Goal: Task Accomplishment & Management: Use online tool/utility

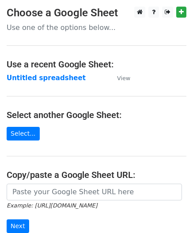
scroll to position [88, 0]
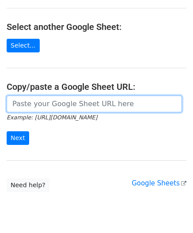
click at [29, 105] on input "url" at bounding box center [94, 104] width 175 height 17
paste input "[URL][DOMAIN_NAME]"
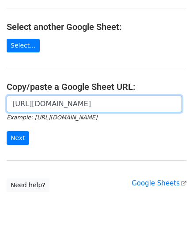
scroll to position [0, 192]
type input "[URL][DOMAIN_NAME]"
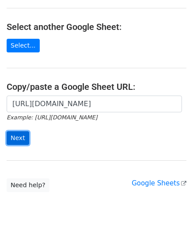
click at [23, 136] on input "Next" at bounding box center [18, 138] width 22 height 14
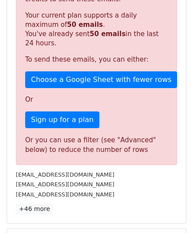
scroll to position [298, 0]
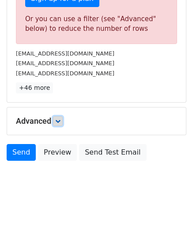
click at [60, 120] on icon at bounding box center [57, 121] width 5 height 5
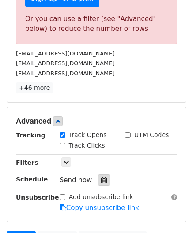
click at [101, 177] on icon at bounding box center [104, 180] width 6 height 6
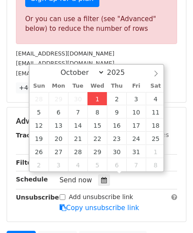
type input "[DATE] 12:00"
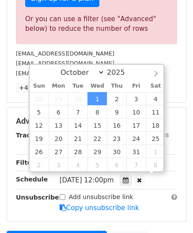
scroll to position [0, 0]
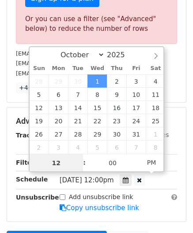
paste input "6"
type input "6"
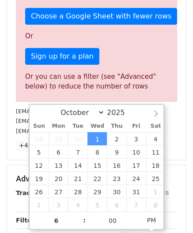
type input "[DATE] 18:00"
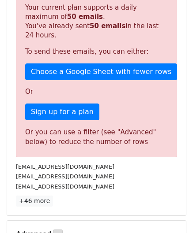
scroll to position [184, 0]
